Goal: Information Seeking & Learning: Learn about a topic

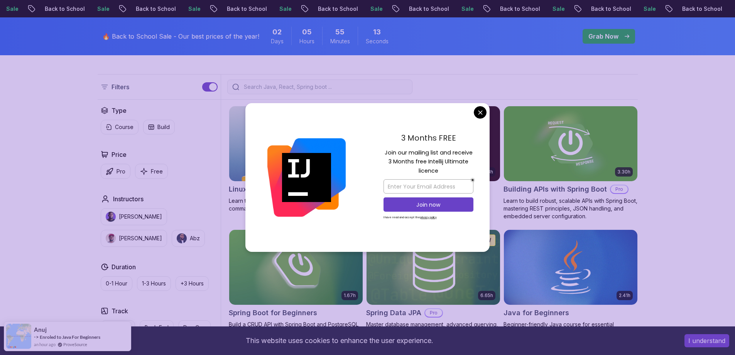
scroll to position [193, 0]
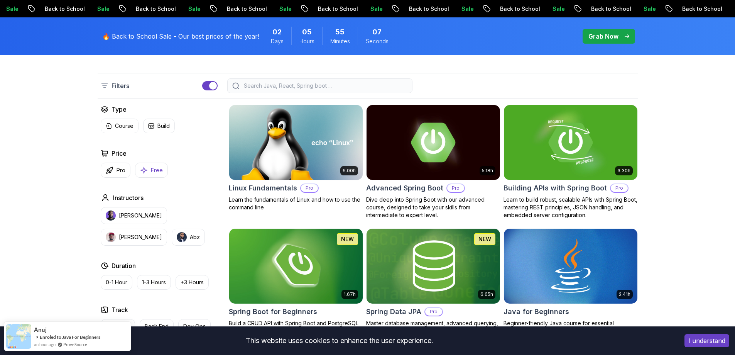
click at [154, 168] on p "Free" at bounding box center [157, 170] width 12 height 8
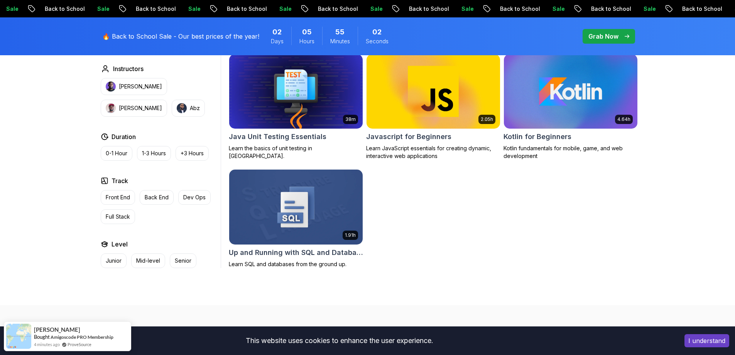
scroll to position [502, 0]
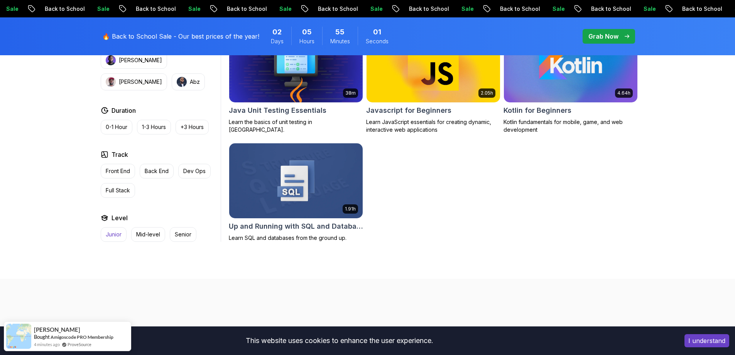
click at [118, 236] on p "Junior" at bounding box center [114, 234] width 16 height 8
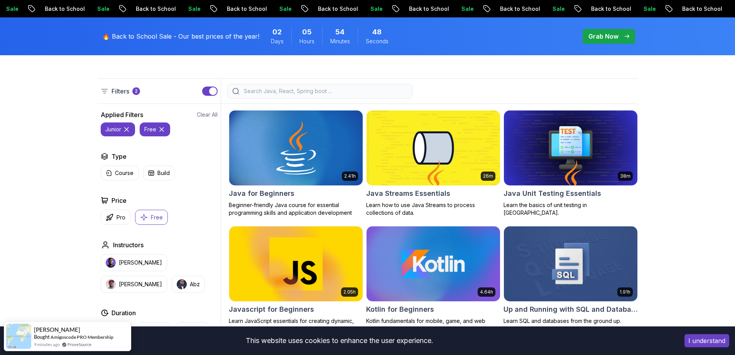
scroll to position [193, 0]
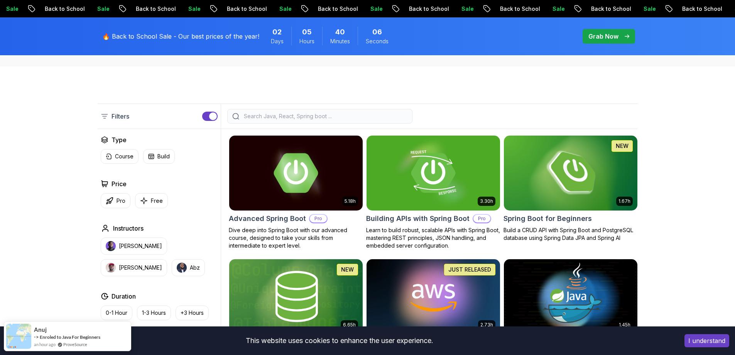
scroll to position [154, 0]
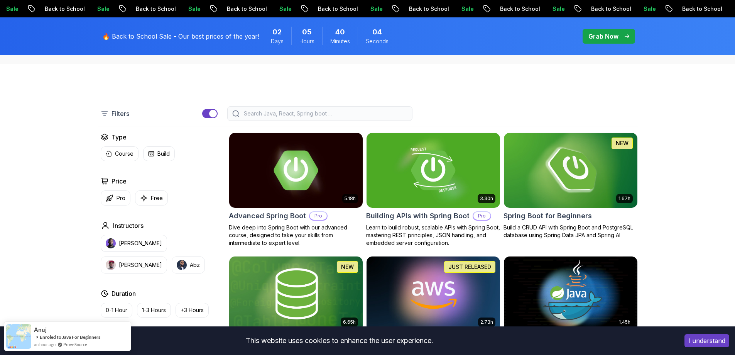
click at [577, 218] on h2 "Spring Boot for Beginners" at bounding box center [547, 215] width 88 height 11
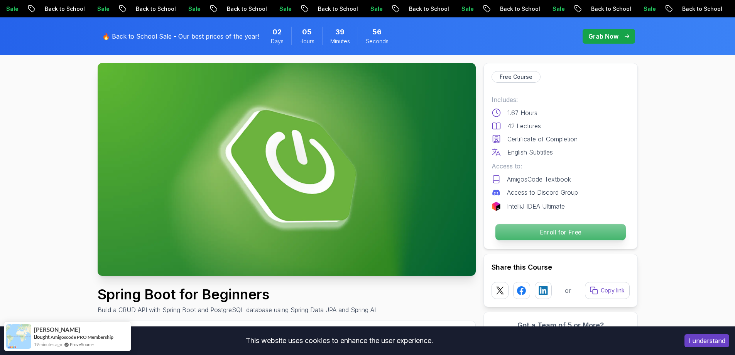
click at [535, 225] on p "Enroll for Free" at bounding box center [560, 232] width 130 height 16
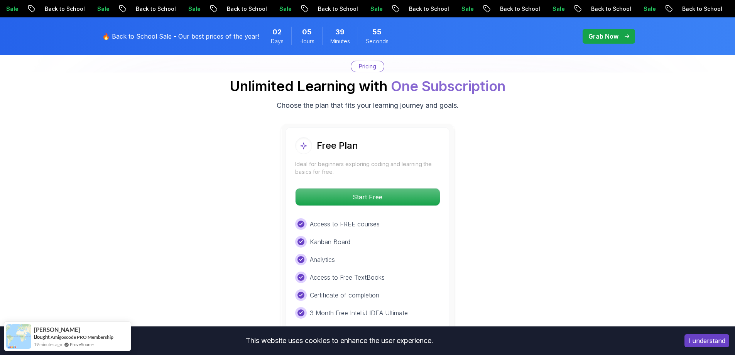
scroll to position [1570, 0]
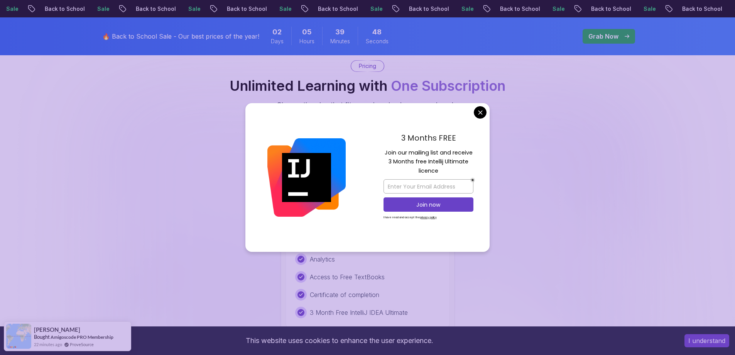
drag, startPoint x: 388, startPoint y: 154, endPoint x: 458, endPoint y: 169, distance: 71.8
click at [458, 169] on p "Join our mailing list and receive 3 Months free Intellij Ultimate licence" at bounding box center [428, 161] width 90 height 27
click at [452, 169] on p "Join our mailing list and receive 3 Months free Intellij Ultimate licence" at bounding box center [428, 161] width 90 height 27
drag, startPoint x: 448, startPoint y: 170, endPoint x: 385, endPoint y: 156, distance: 64.4
click at [385, 156] on p "Join our mailing list and receive 3 Months free Intellij Ultimate licence" at bounding box center [428, 161] width 90 height 27
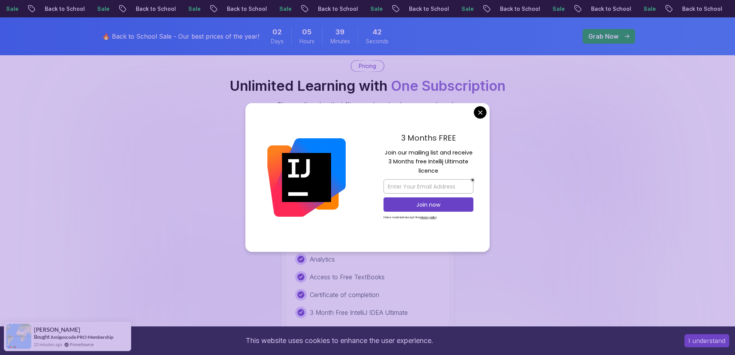
click at [409, 160] on p "Join our mailing list and receive 3 Months free Intellij Ultimate licence" at bounding box center [428, 161] width 90 height 27
click at [339, 307] on p "3 Month Free IntelliJ IDEA Ultimate" at bounding box center [359, 311] width 98 height 9
drag, startPoint x: 388, startPoint y: 153, endPoint x: 454, endPoint y: 169, distance: 68.7
click at [454, 169] on p "Join our mailing list and receive 3 Months free Intellij Ultimate licence" at bounding box center [428, 161] width 90 height 27
click at [458, 162] on p "Join our mailing list and receive 3 Months free Intellij Ultimate licence" at bounding box center [428, 161] width 90 height 27
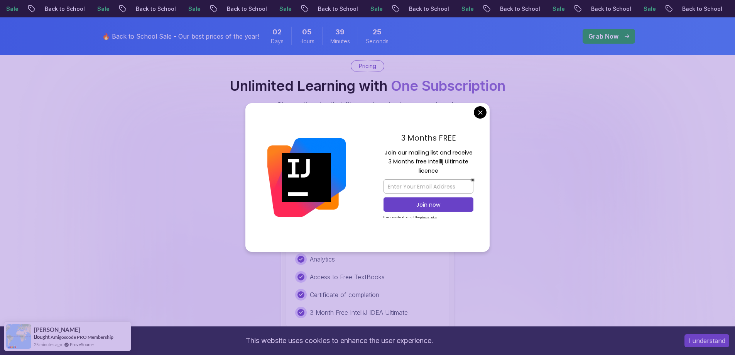
drag, startPoint x: 416, startPoint y: 156, endPoint x: 468, endPoint y: 157, distance: 52.5
click at [468, 157] on p "Join our mailing list and receive 3 Months free Intellij Ultimate licence" at bounding box center [428, 161] width 90 height 27
click at [457, 165] on p "Join our mailing list and receive 3 Months free Intellij Ultimate licence" at bounding box center [428, 161] width 90 height 27
drag, startPoint x: 452, startPoint y: 171, endPoint x: 384, endPoint y: 150, distance: 71.1
click at [384, 150] on p "Join our mailing list and receive 3 Months free Intellij Ultimate licence" at bounding box center [428, 161] width 90 height 27
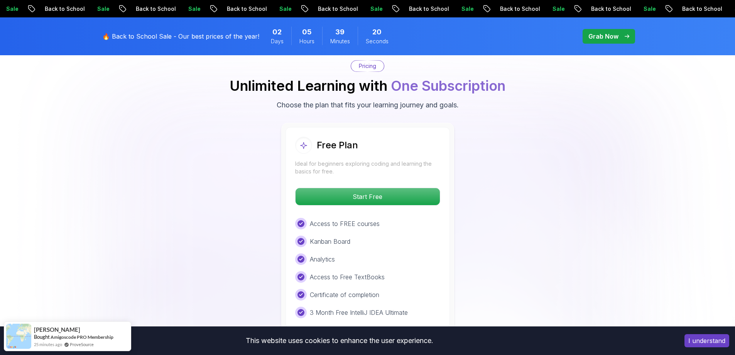
click at [534, 201] on div "Free Plan Ideal for beginners exploring coding and learning the basics for free…" at bounding box center [368, 227] width 540 height 209
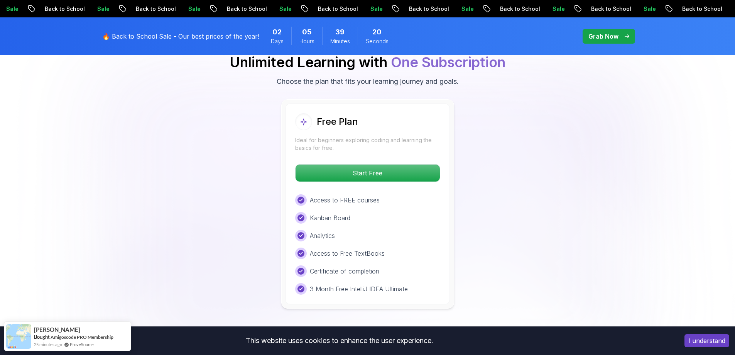
scroll to position [1647, 0]
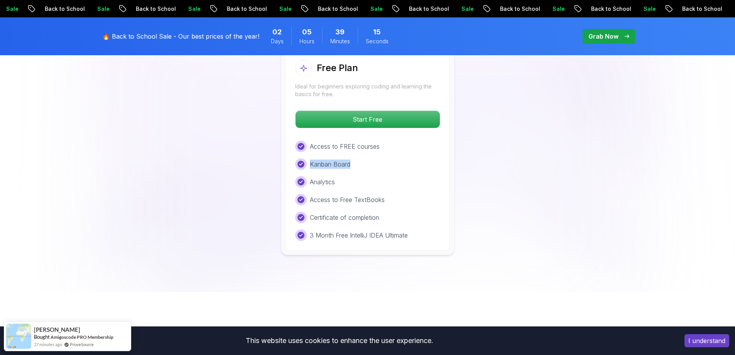
drag, startPoint x: 343, startPoint y: 153, endPoint x: 309, endPoint y: 155, distance: 34.4
click at [309, 158] on div "Kanban Board" at bounding box center [367, 164] width 145 height 12
click at [324, 177] on div "Access to FREE courses Kanban Board Analytics Access to Free TextBooks Certific…" at bounding box center [367, 190] width 145 height 100
drag, startPoint x: 335, startPoint y: 172, endPoint x: 311, endPoint y: 172, distance: 24.3
click at [311, 177] on p "Analytics" at bounding box center [322, 181] width 25 height 9
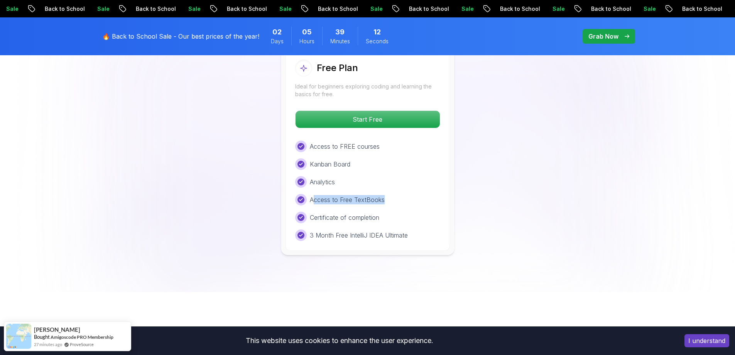
drag, startPoint x: 314, startPoint y: 191, endPoint x: 405, endPoint y: 190, distance: 91.1
click at [405, 194] on div "Access to Free TextBooks" at bounding box center [367, 200] width 145 height 12
drag, startPoint x: 311, startPoint y: 208, endPoint x: 399, endPoint y: 206, distance: 87.6
click at [399, 211] on div "Certificate of completion" at bounding box center [367, 217] width 145 height 12
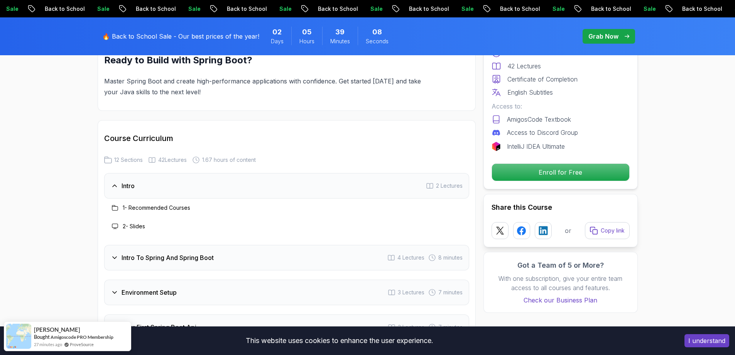
scroll to position [914, 0]
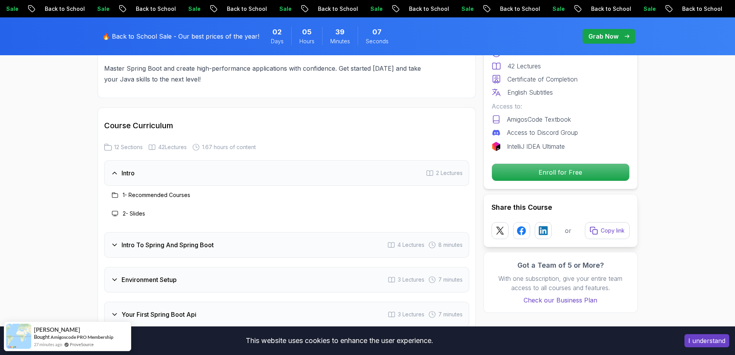
click at [114, 241] on icon at bounding box center [115, 245] width 8 height 8
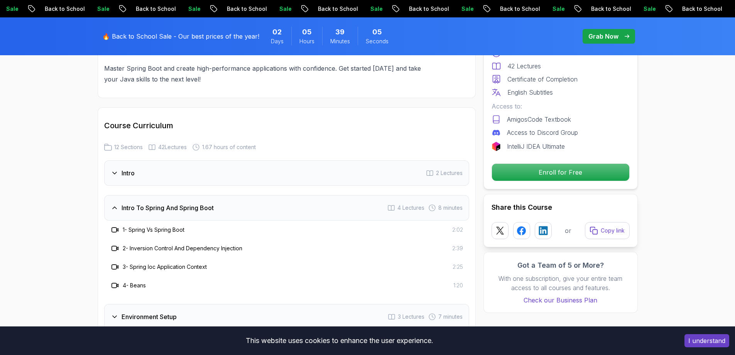
click at [116, 204] on icon at bounding box center [115, 208] width 8 height 8
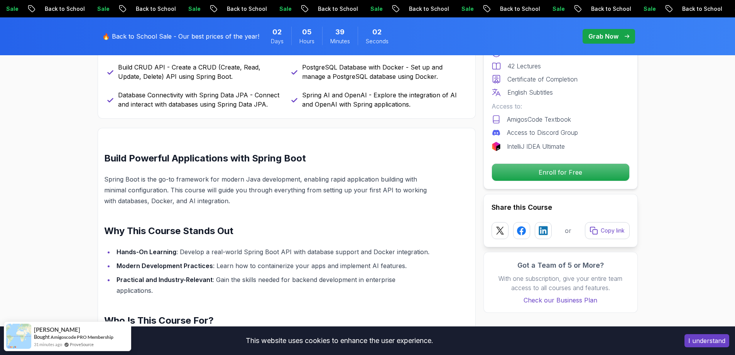
scroll to position [413, 0]
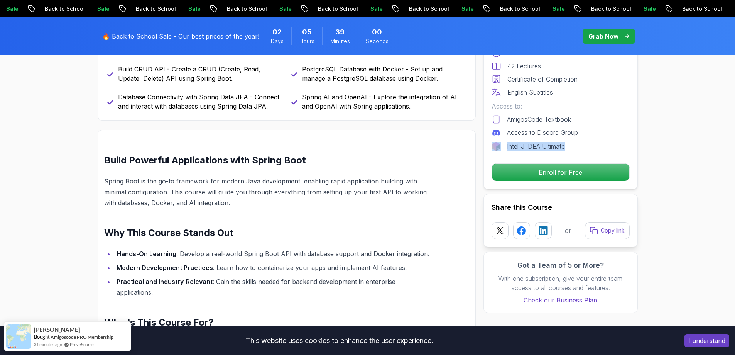
drag, startPoint x: 571, startPoint y: 147, endPoint x: 493, endPoint y: 147, distance: 77.5
click at [493, 147] on div "IntelliJ IDEA Ultimate" at bounding box center [561, 146] width 138 height 9
click at [520, 145] on p "IntelliJ IDEA Ultimate" at bounding box center [536, 146] width 58 height 9
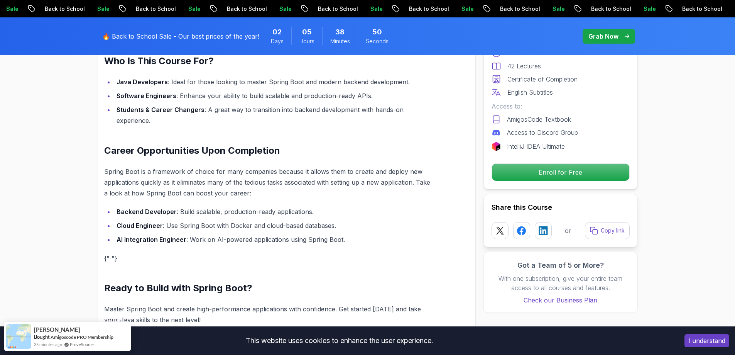
scroll to position [849, 0]
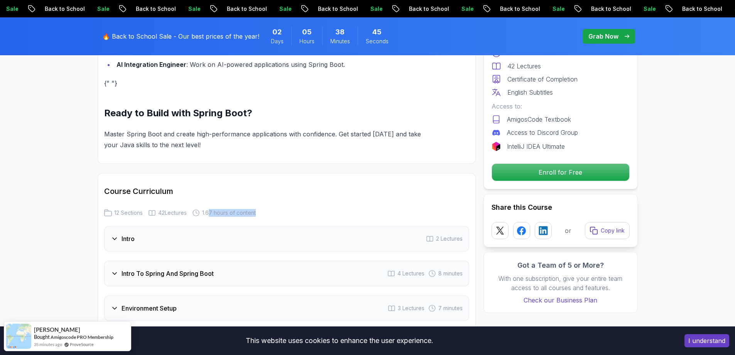
drag, startPoint x: 211, startPoint y: 203, endPoint x: 273, endPoint y: 203, distance: 61.7
click at [273, 209] on div "12 Sections 42 Lectures 1.67 hours of content" at bounding box center [286, 213] width 365 height 8
click at [246, 209] on span "1.67 hours of content" at bounding box center [229, 213] width 54 height 8
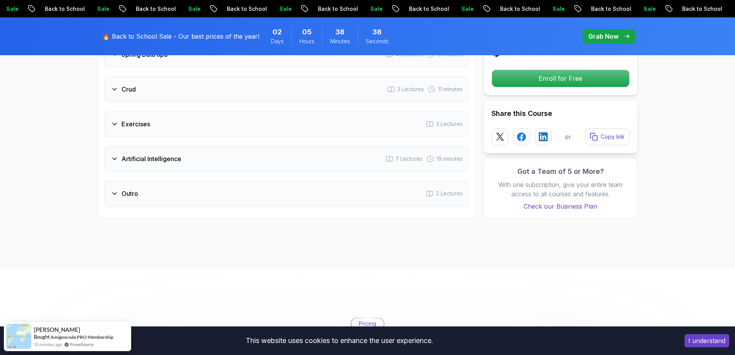
scroll to position [1273, 0]
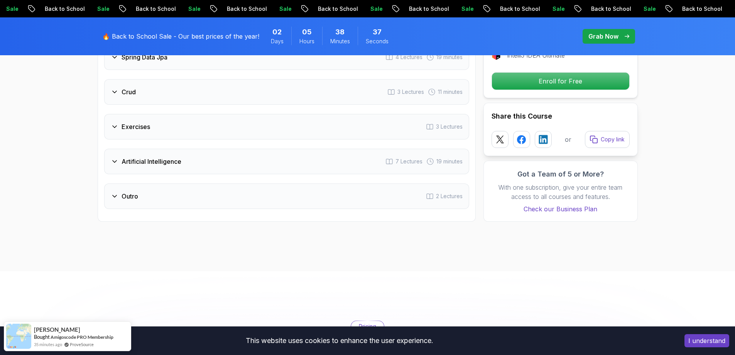
click at [113, 192] on icon at bounding box center [115, 196] width 8 height 8
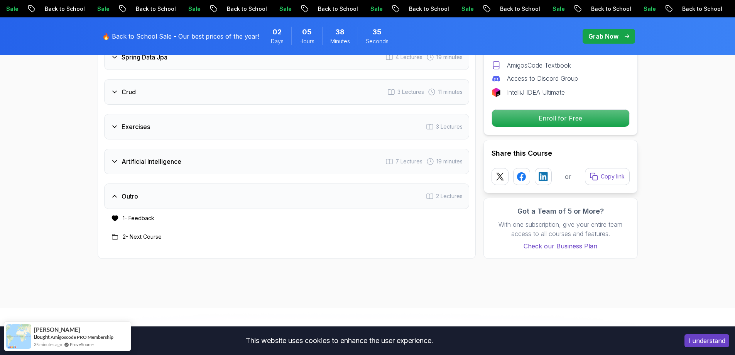
click at [117, 190] on div "Outro 2 Lectures" at bounding box center [286, 195] width 365 height 25
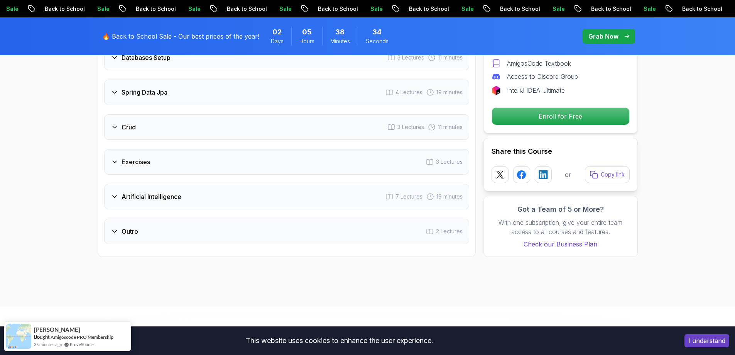
scroll to position [1235, 0]
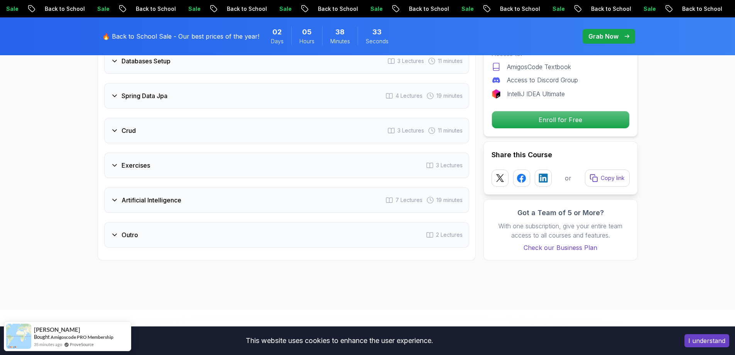
click at [117, 161] on icon at bounding box center [115, 165] width 8 height 8
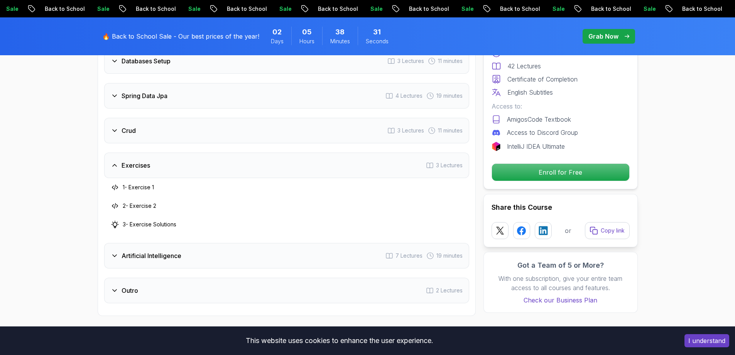
click at [118, 161] on icon at bounding box center [115, 165] width 8 height 8
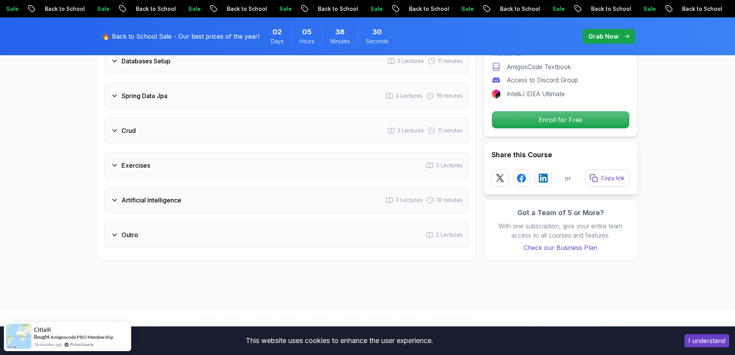
click at [146, 160] on h3 "Exercises" at bounding box center [136, 164] width 29 height 9
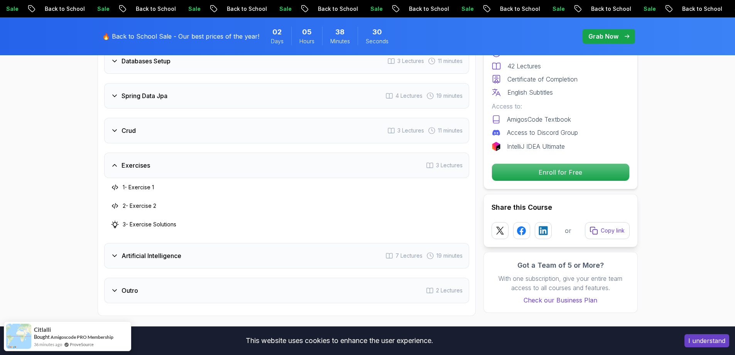
click at [145, 183] on h3 "1 - Exercise 1" at bounding box center [138, 187] width 31 height 8
click at [117, 185] on icon at bounding box center [115, 187] width 6 height 5
click at [114, 160] on div "Exercises" at bounding box center [130, 164] width 39 height 9
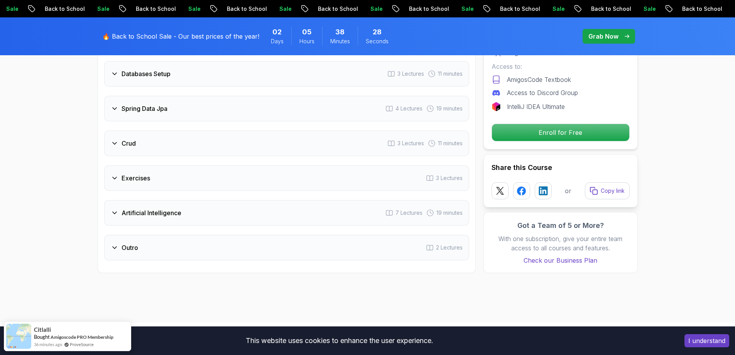
scroll to position [1196, 0]
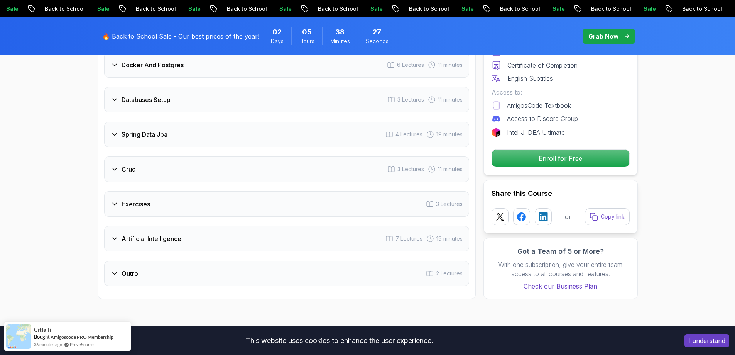
click at [120, 164] on div "Crud" at bounding box center [123, 168] width 25 height 9
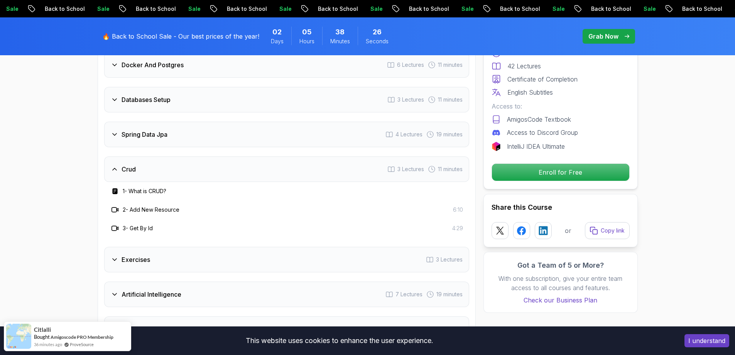
click at [120, 164] on div "Crud" at bounding box center [123, 168] width 25 height 9
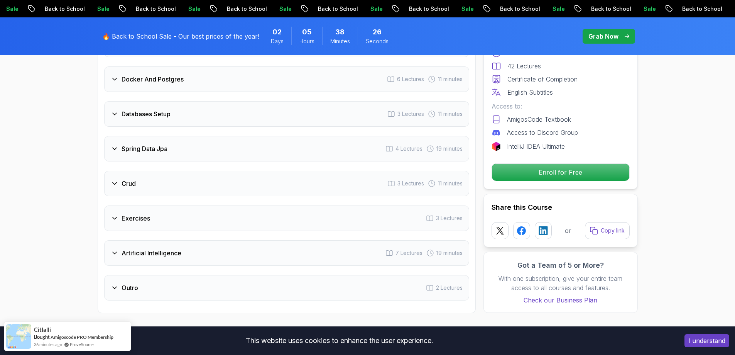
scroll to position [1157, 0]
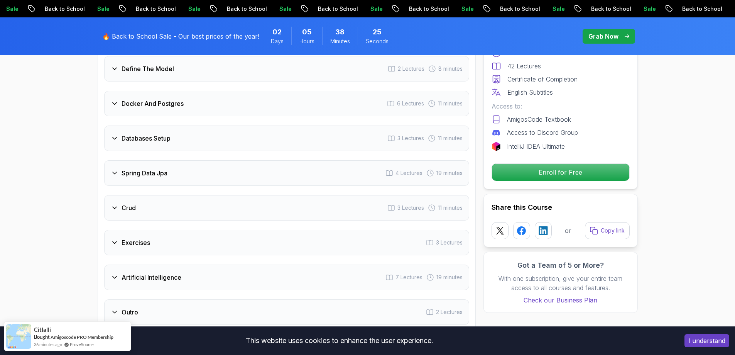
click at [124, 168] on h3 "Spring Data Jpa" at bounding box center [145, 172] width 46 height 9
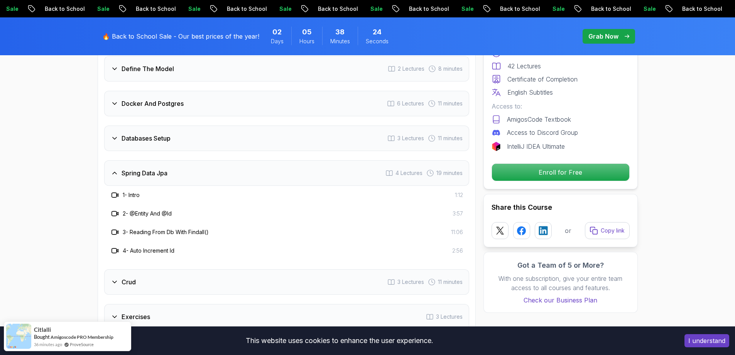
click at [125, 168] on h3 "Spring Data Jpa" at bounding box center [145, 172] width 46 height 9
